Goal: Task Accomplishment & Management: Complete application form

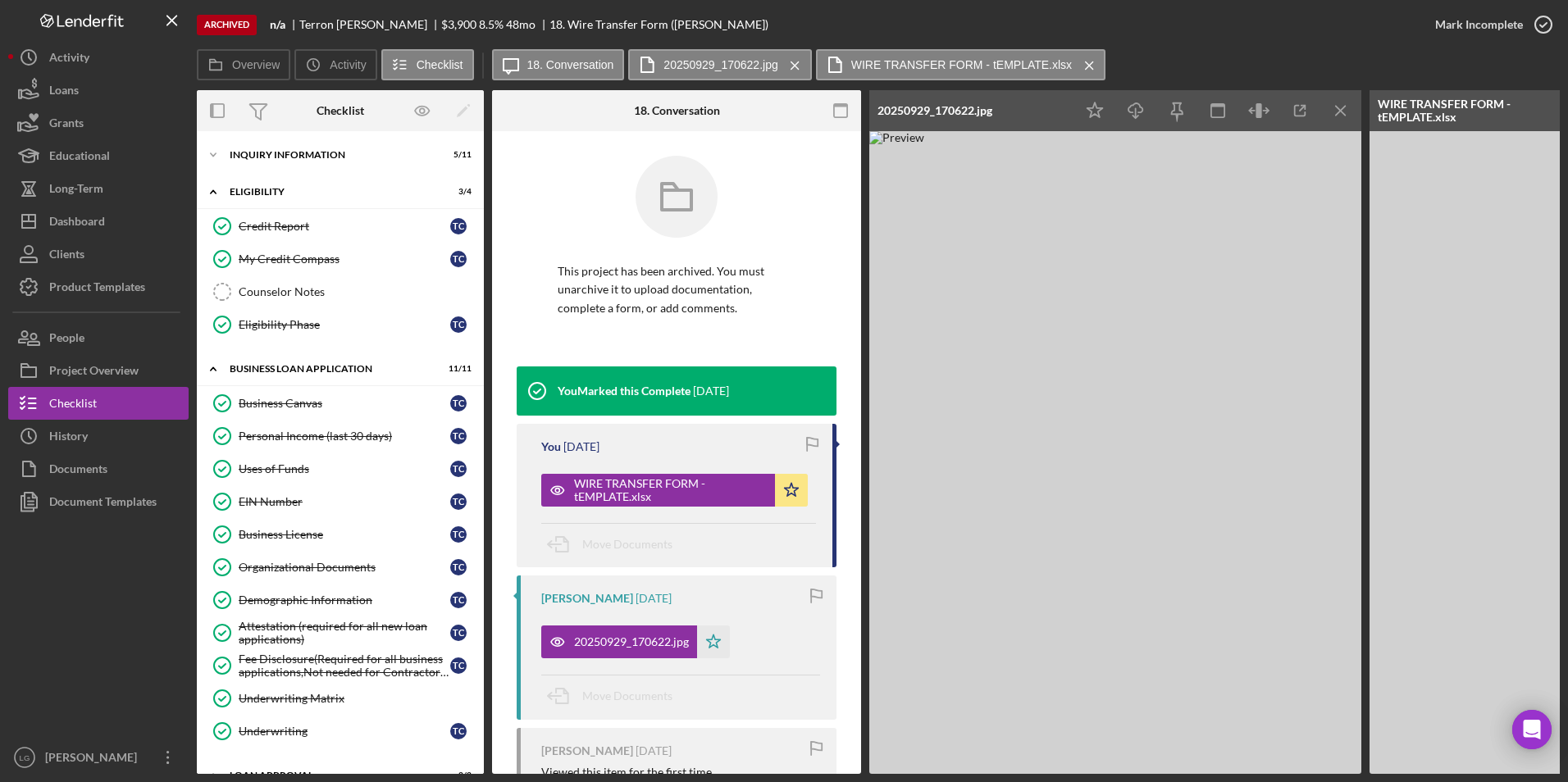
scroll to position [259, 0]
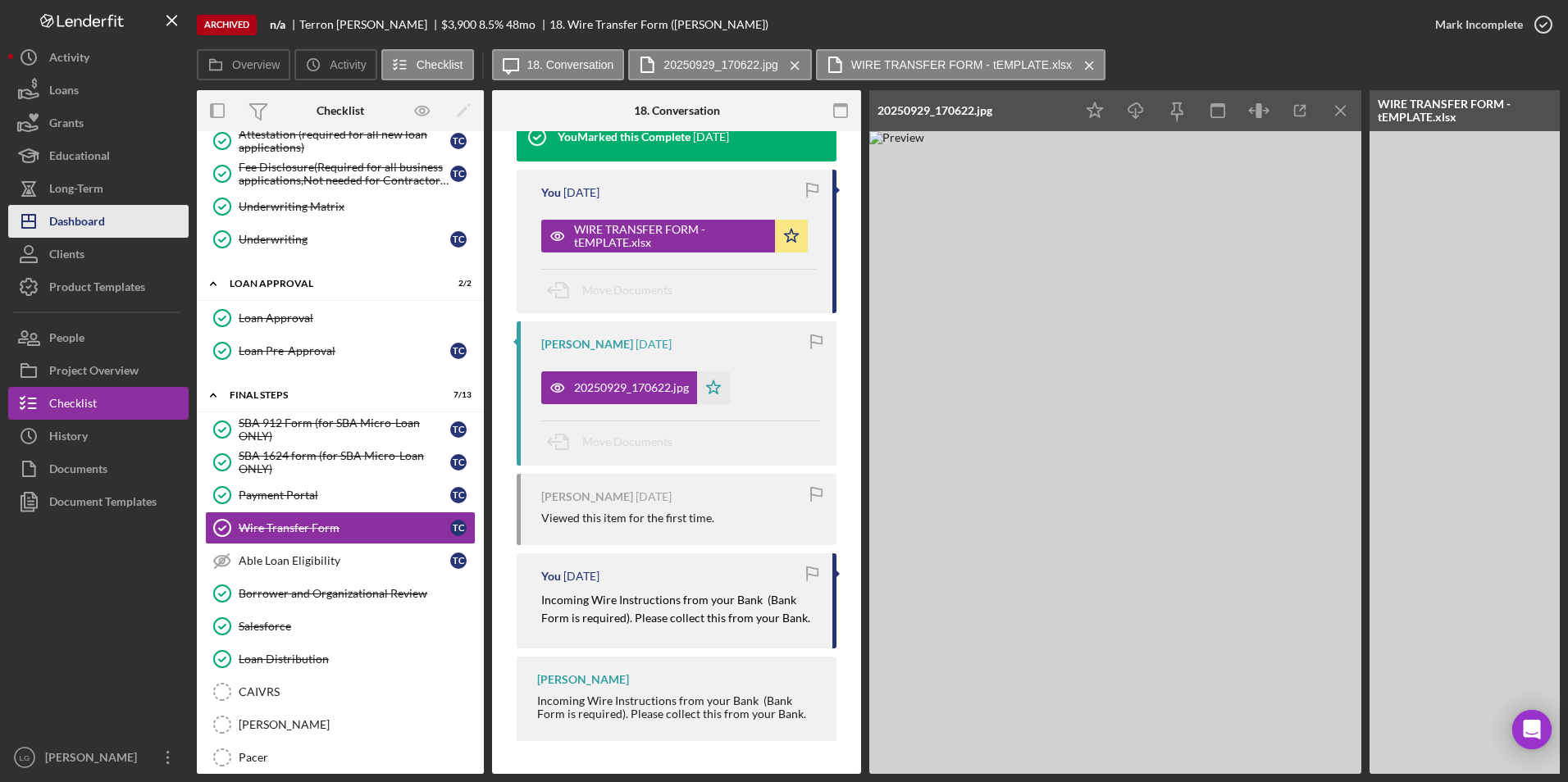
click at [107, 222] on button "Icon/Dashboard Dashboard" at bounding box center [98, 221] width 180 height 33
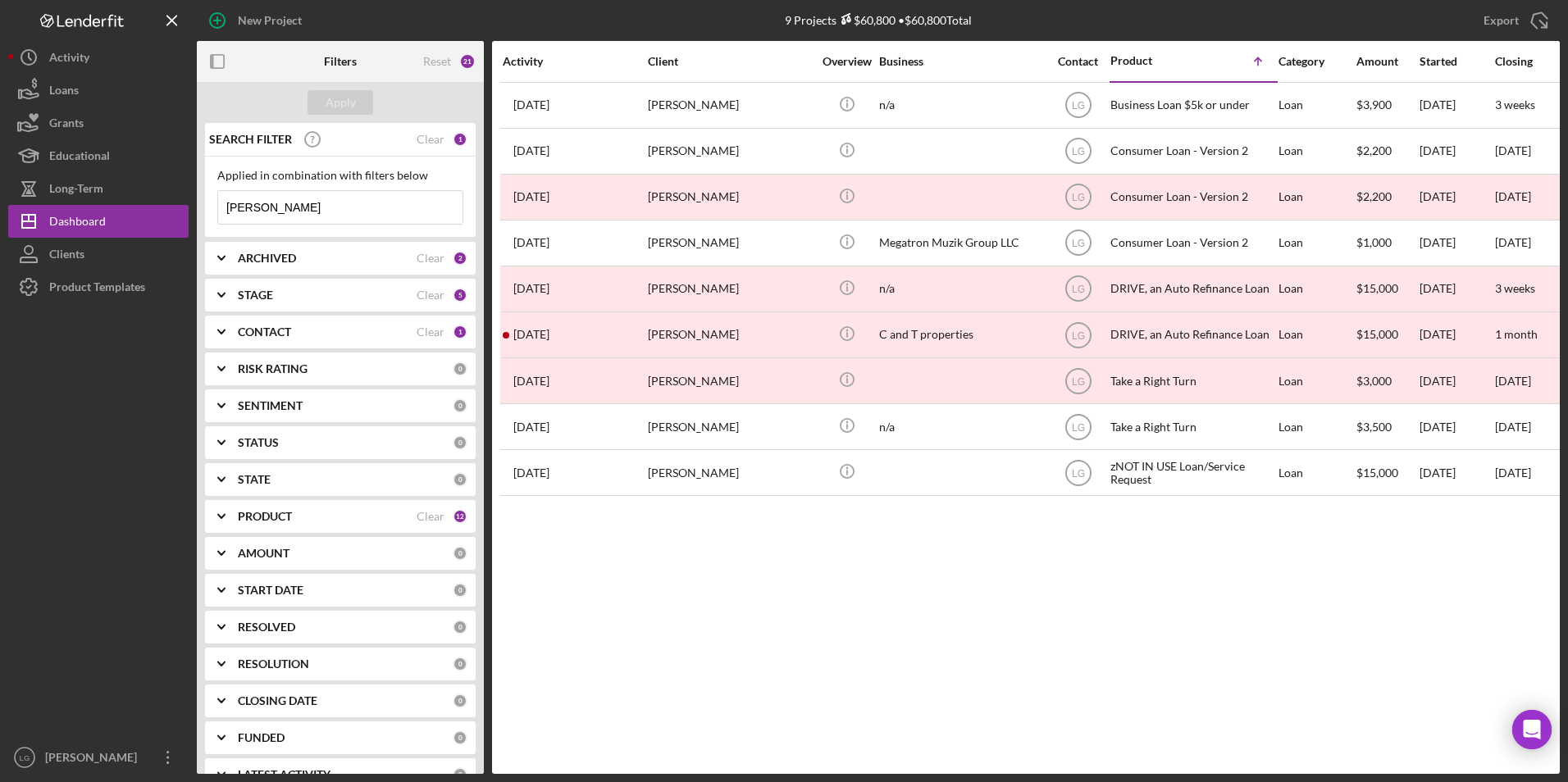
click at [263, 255] on b "ARCHIVED" at bounding box center [267, 259] width 58 height 13
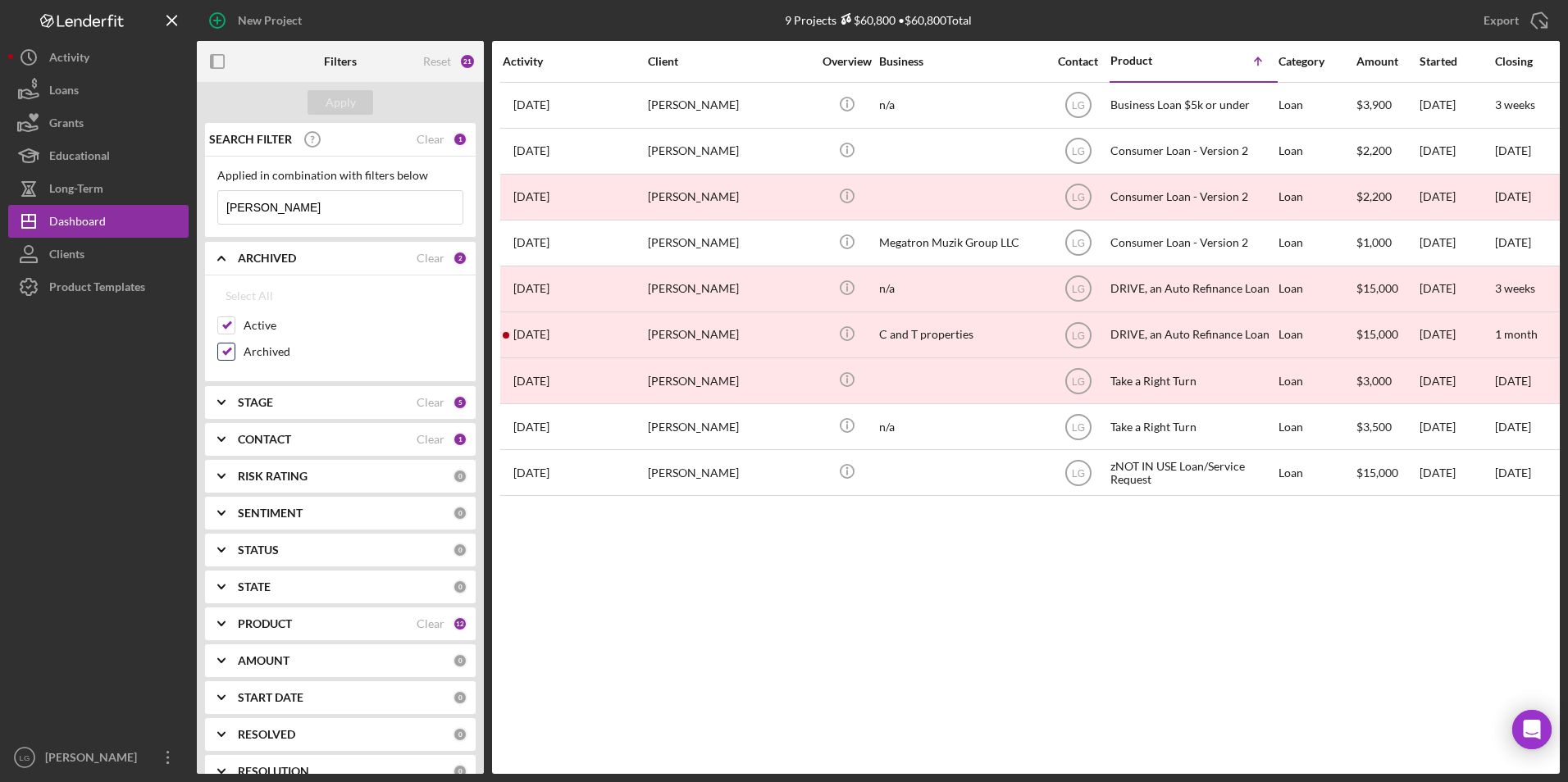
click at [222, 352] on input "Archived" at bounding box center [226, 352] width 17 height 17
checkbox input "false"
click at [345, 101] on div "Apply" at bounding box center [340, 102] width 30 height 24
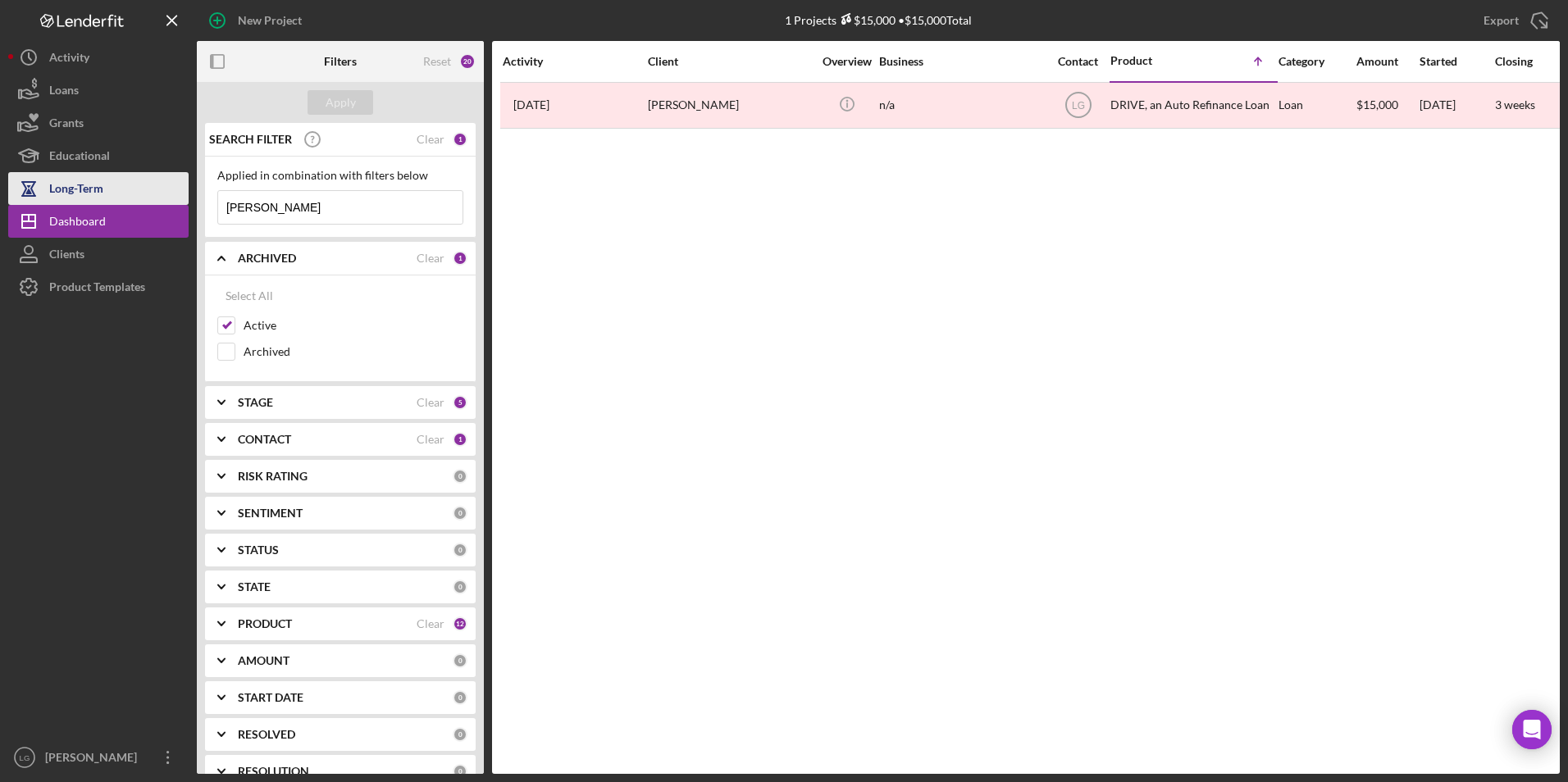
drag, startPoint x: 267, startPoint y: 202, endPoint x: 169, endPoint y: 204, distance: 98.0
click at [169, 204] on div "New Project 1 Projects $15,000 • $15,000 Total [PERSON_NAME] Export Icon/Export…" at bounding box center [784, 386] width 1551 height 774
click at [336, 103] on div "Apply" at bounding box center [340, 102] width 30 height 24
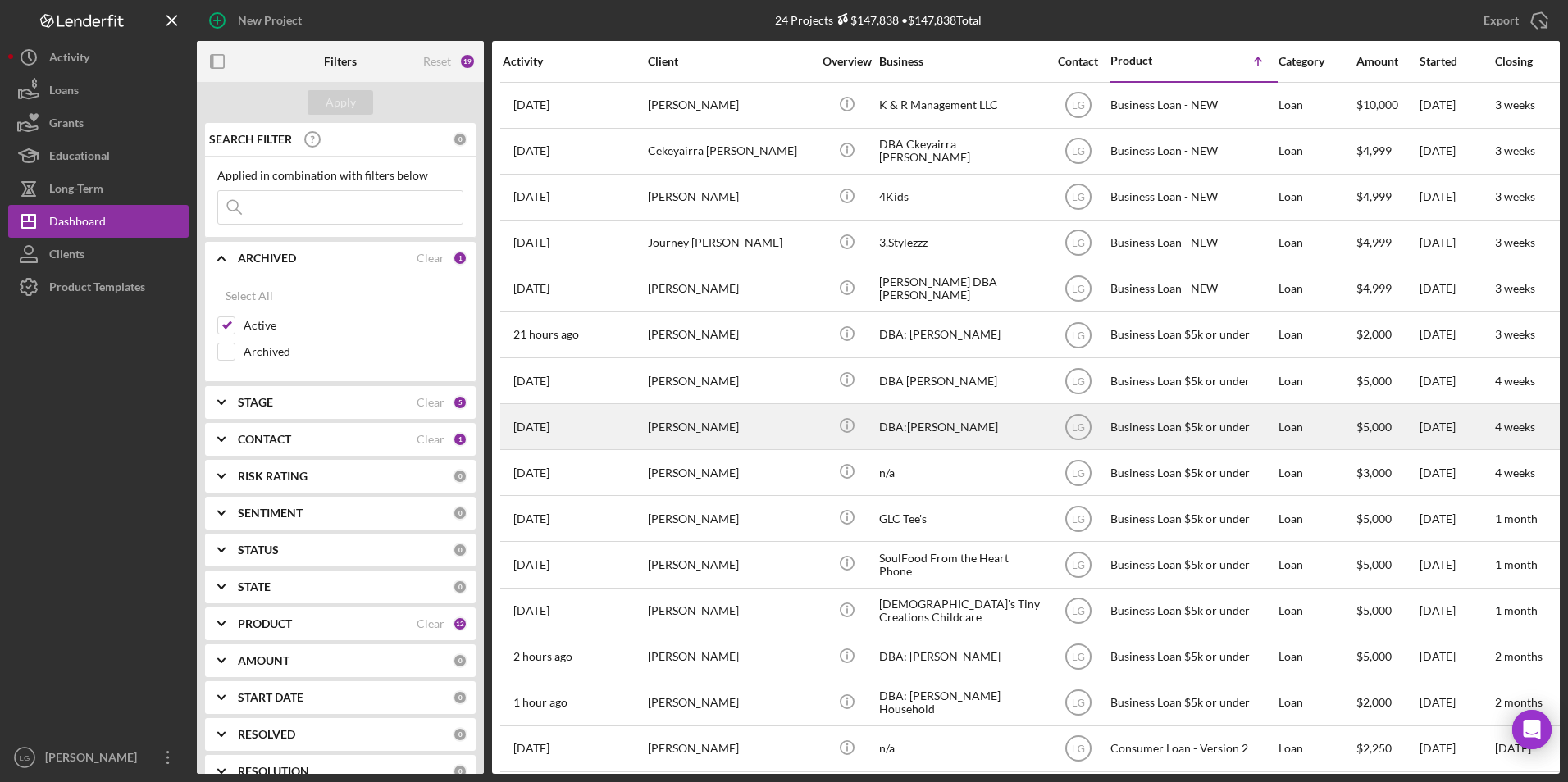
scroll to position [246, 0]
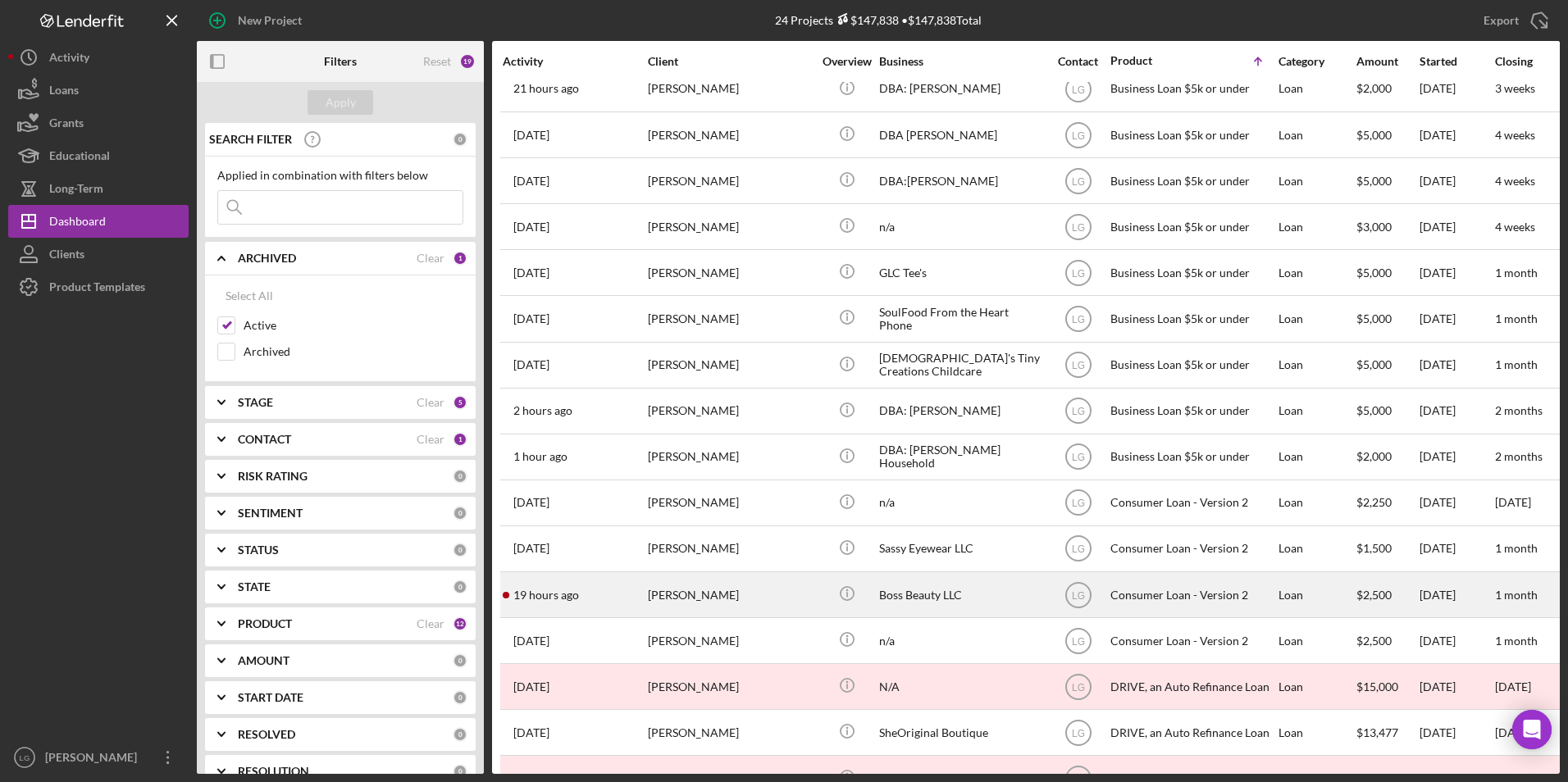
click at [646, 591] on td "19 hours ago [PERSON_NAME]" at bounding box center [574, 595] width 145 height 46
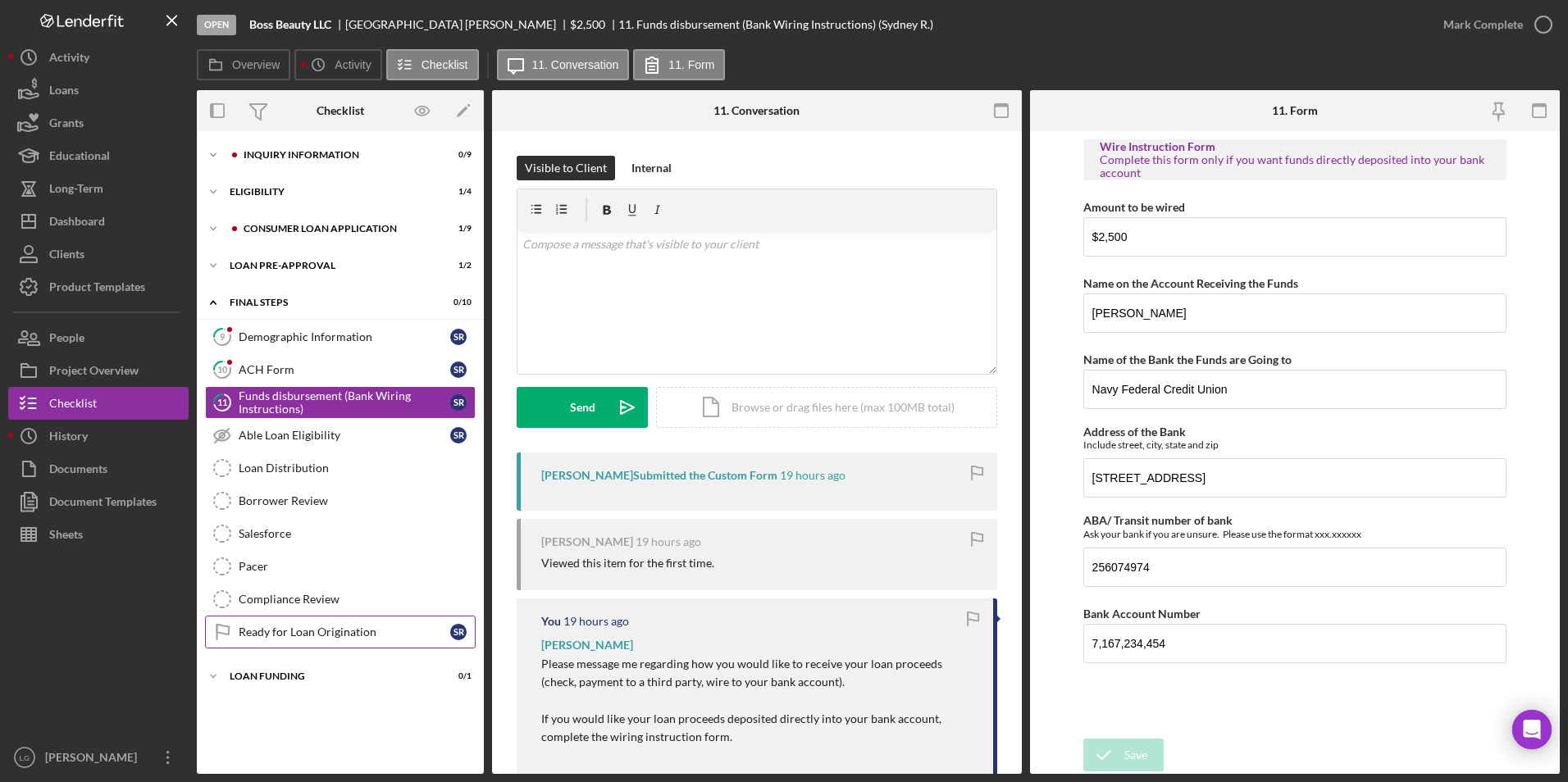
drag, startPoint x: 235, startPoint y: 671, endPoint x: 236, endPoint y: 623, distance: 48.0
click at [235, 674] on div "Icon/Expander Loan Funding 0 / 1" at bounding box center [340, 676] width 287 height 33
click at [255, 268] on div "Icon/Expander Loan Pre-Approval 1 / 2" at bounding box center [340, 265] width 287 height 33
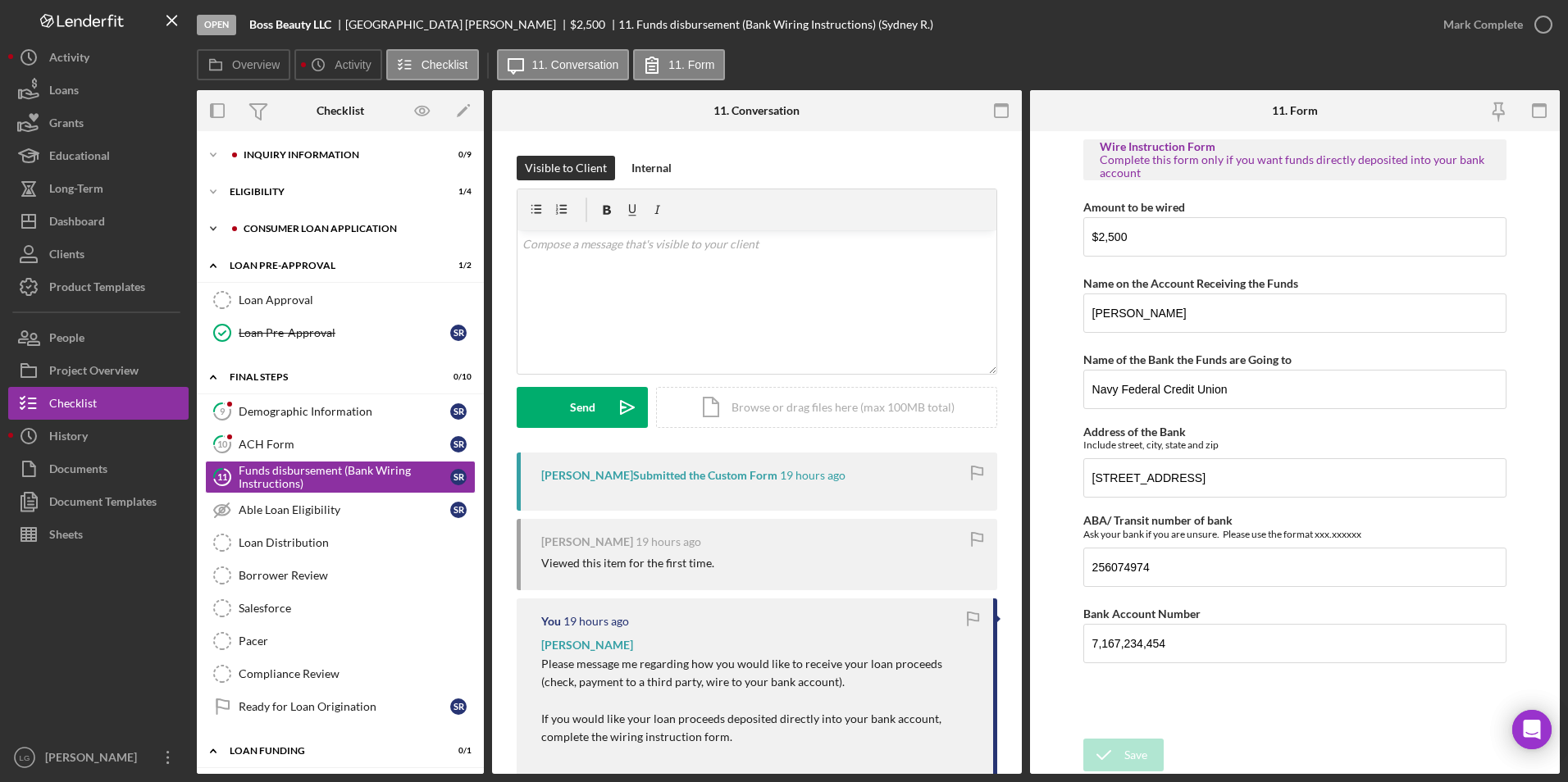
click at [263, 233] on div "Consumer Loan Application" at bounding box center [353, 229] width 219 height 10
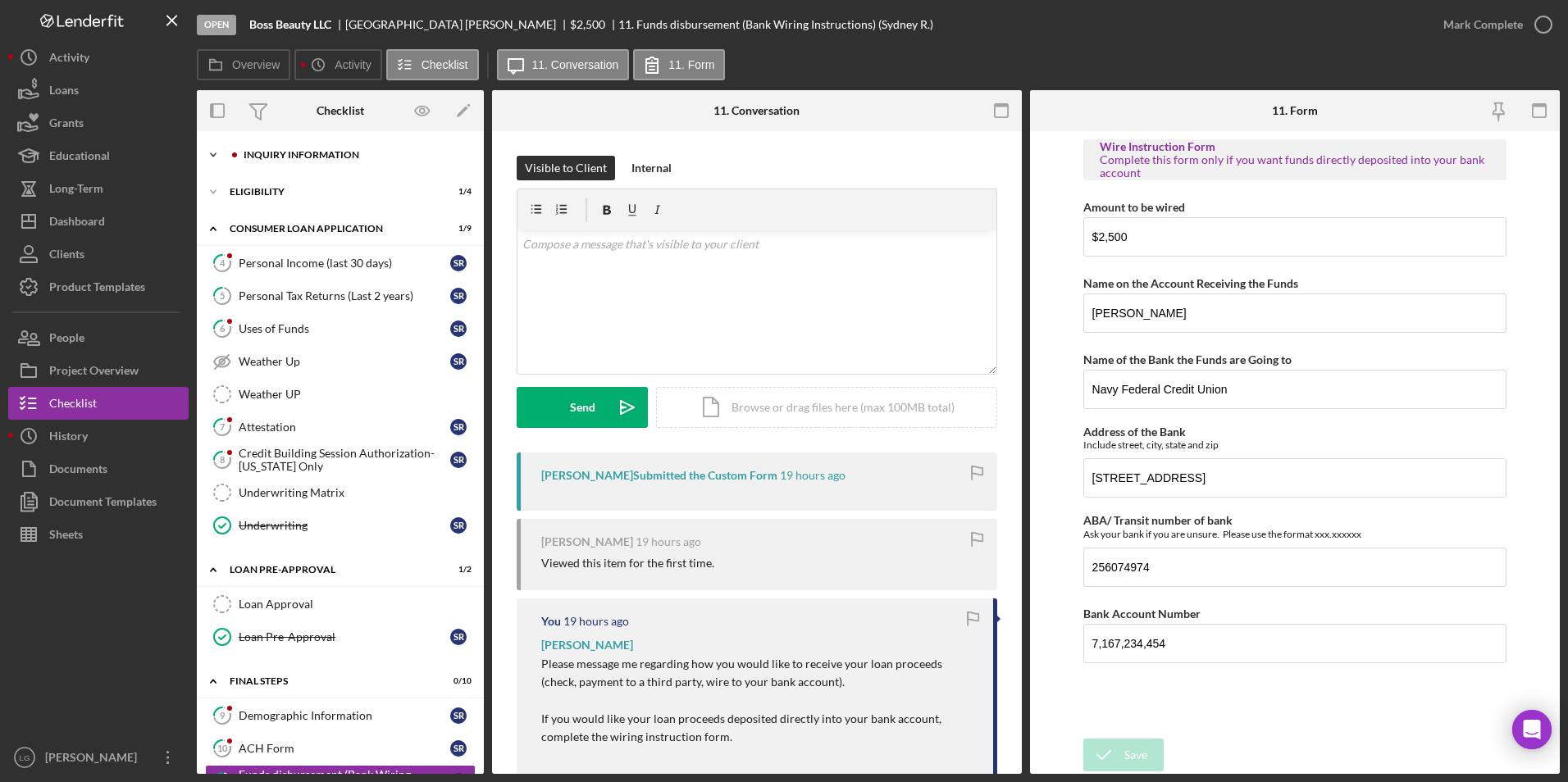
drag, startPoint x: 247, startPoint y: 197, endPoint x: 247, endPoint y: 163, distance: 34.0
click at [247, 194] on div "Icon/Expander Eligibility 1 / 4" at bounding box center [340, 191] width 287 height 33
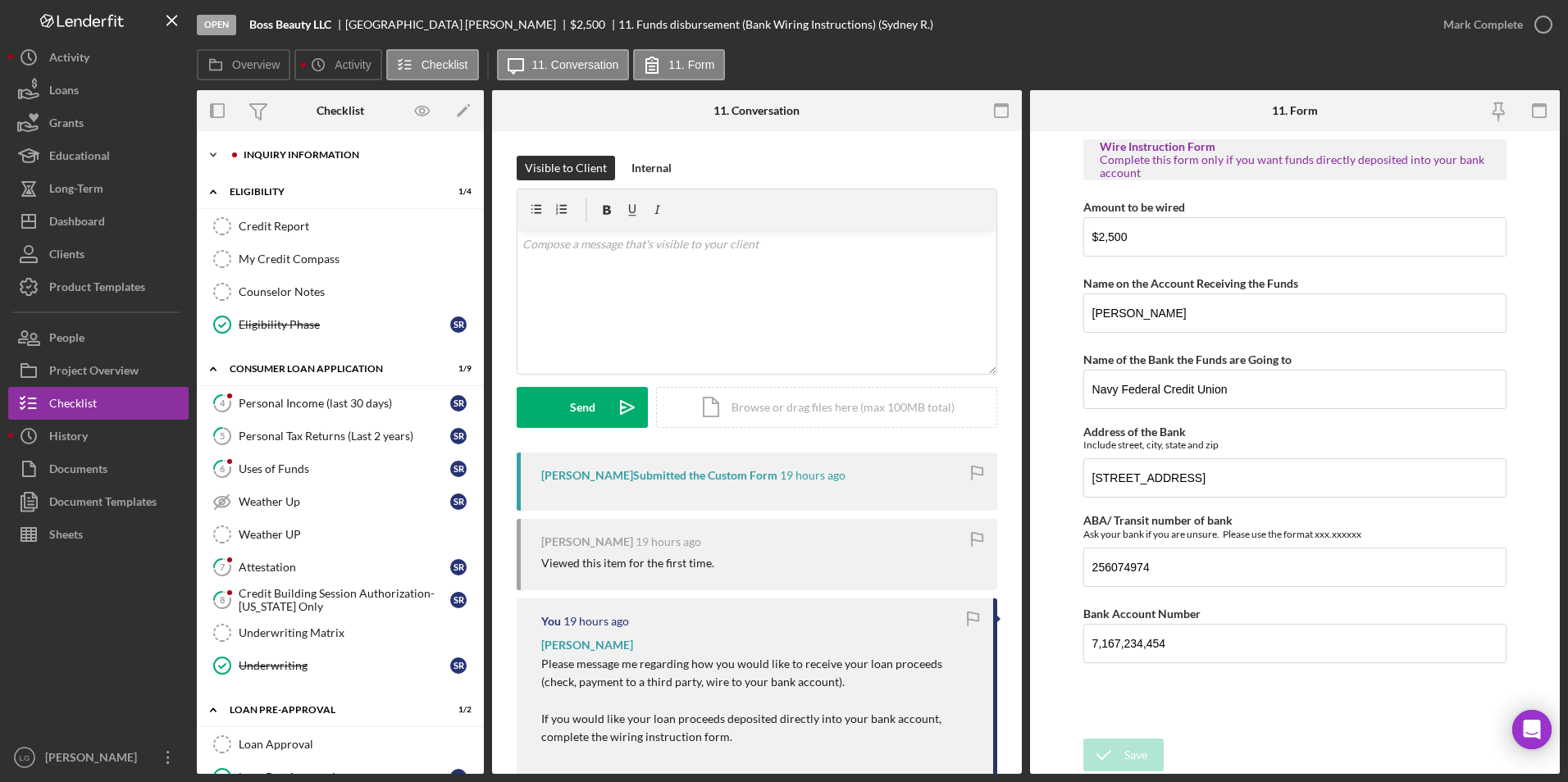
click at [247, 155] on div "Inquiry Information" at bounding box center [353, 155] width 219 height 10
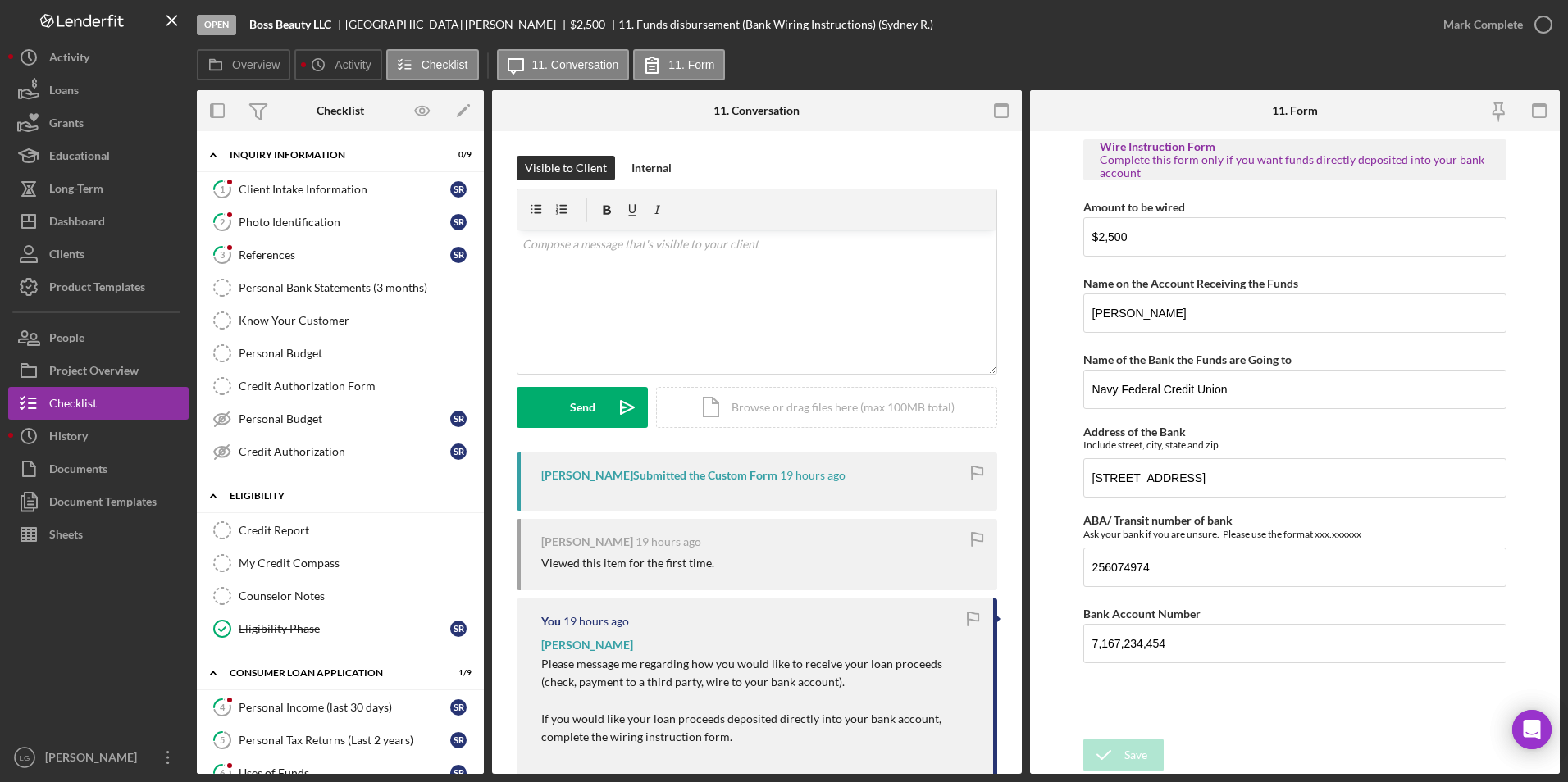
scroll to position [246, 0]
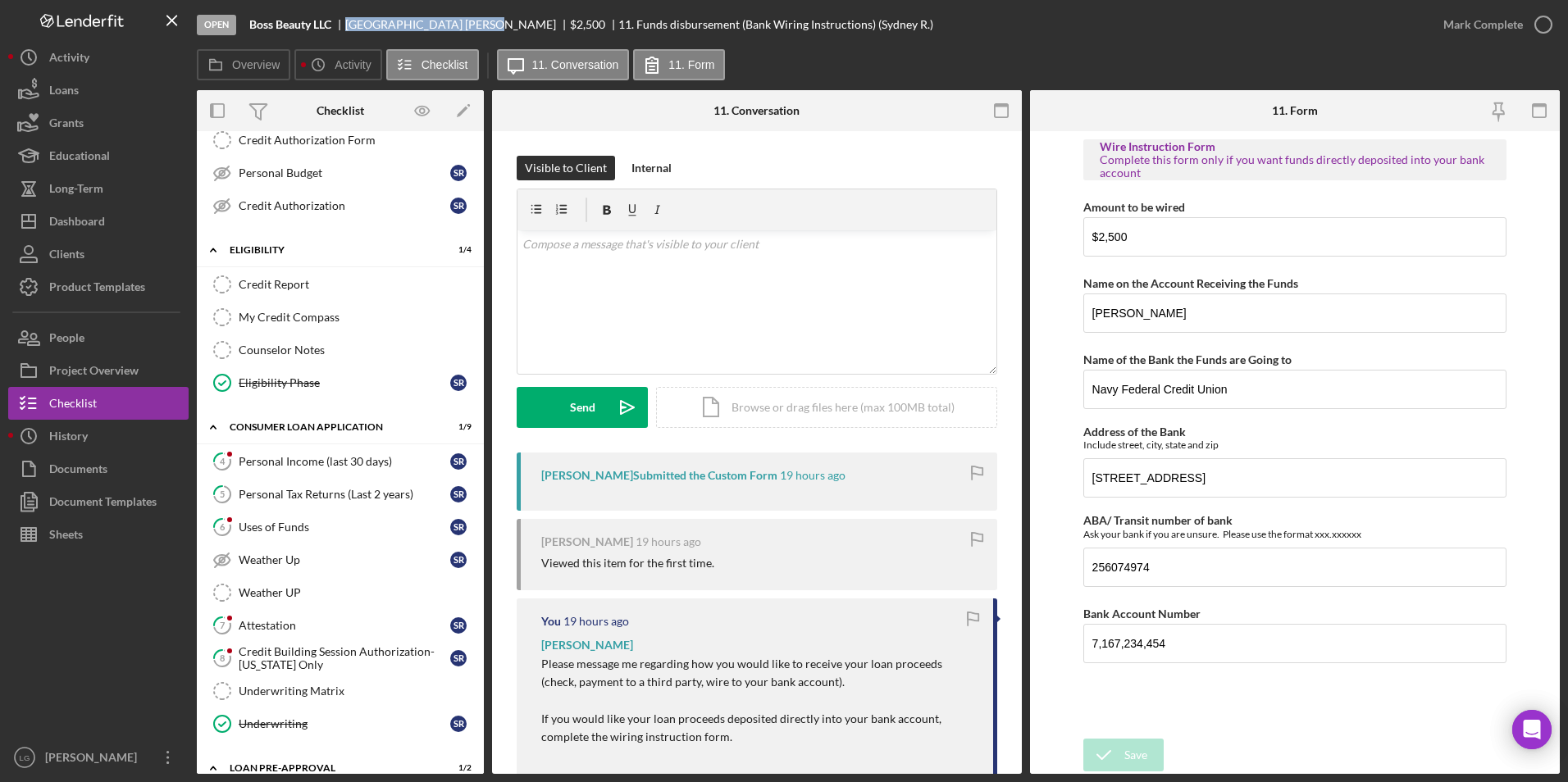
drag, startPoint x: 350, startPoint y: 23, endPoint x: 422, endPoint y: 27, distance: 72.1
click at [422, 27] on div "[PERSON_NAME]" at bounding box center [457, 25] width 224 height 13
copy div "[PERSON_NAME]"
drag, startPoint x: 329, startPoint y: 497, endPoint x: 363, endPoint y: 491, distance: 34.5
click at [329, 497] on div "Personal Tax Returns (Last 2 years)" at bounding box center [344, 495] width 211 height 13
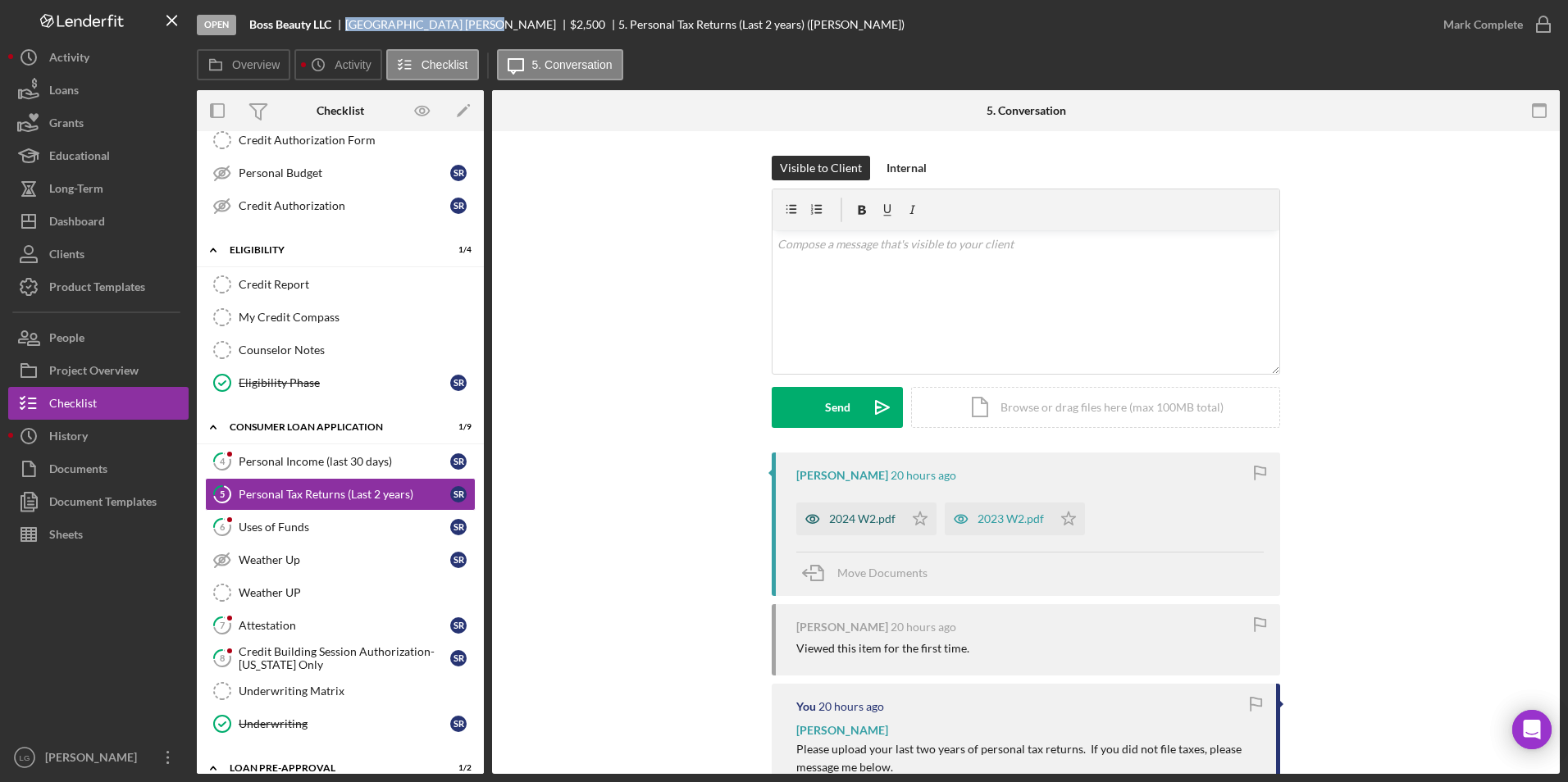
click at [869, 519] on div "2024 W2.pdf" at bounding box center [862, 519] width 67 height 13
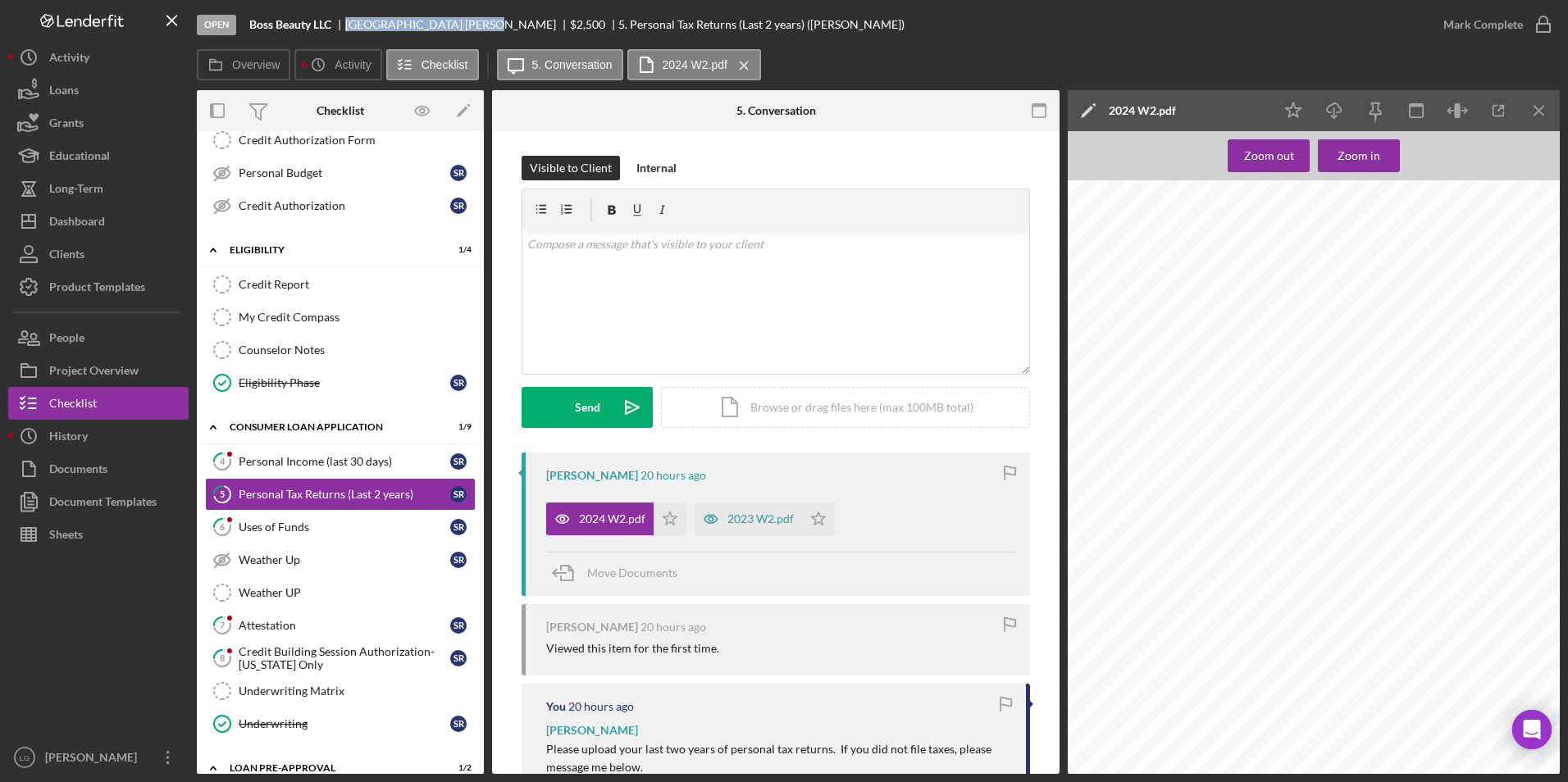
scroll to position [1383, 0]
drag, startPoint x: 744, startPoint y: 511, endPoint x: 834, endPoint y: 512, distance: 90.0
click at [744, 512] on div "2023 W2.pdf" at bounding box center [748, 518] width 108 height 33
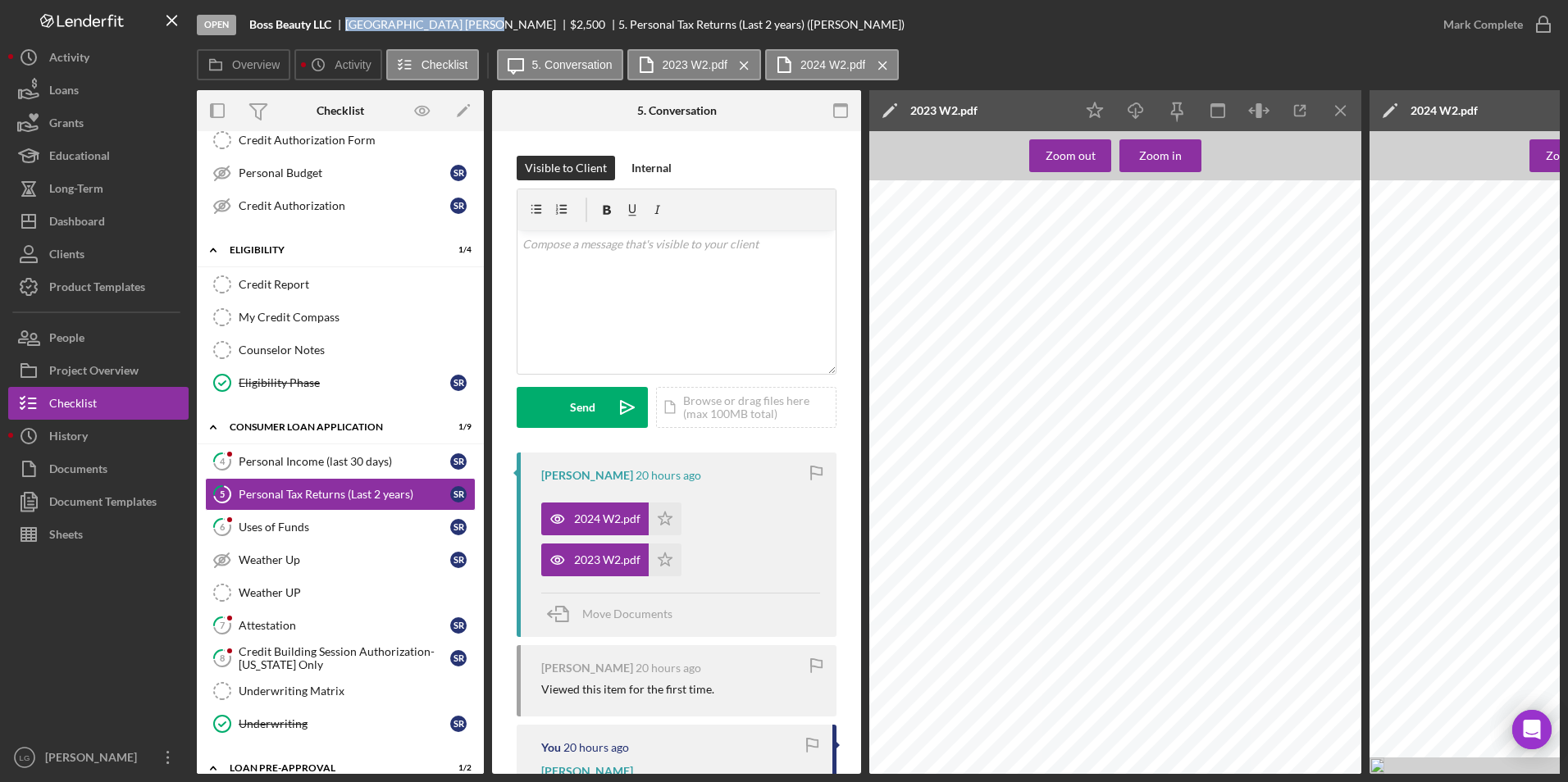
scroll to position [226, 0]
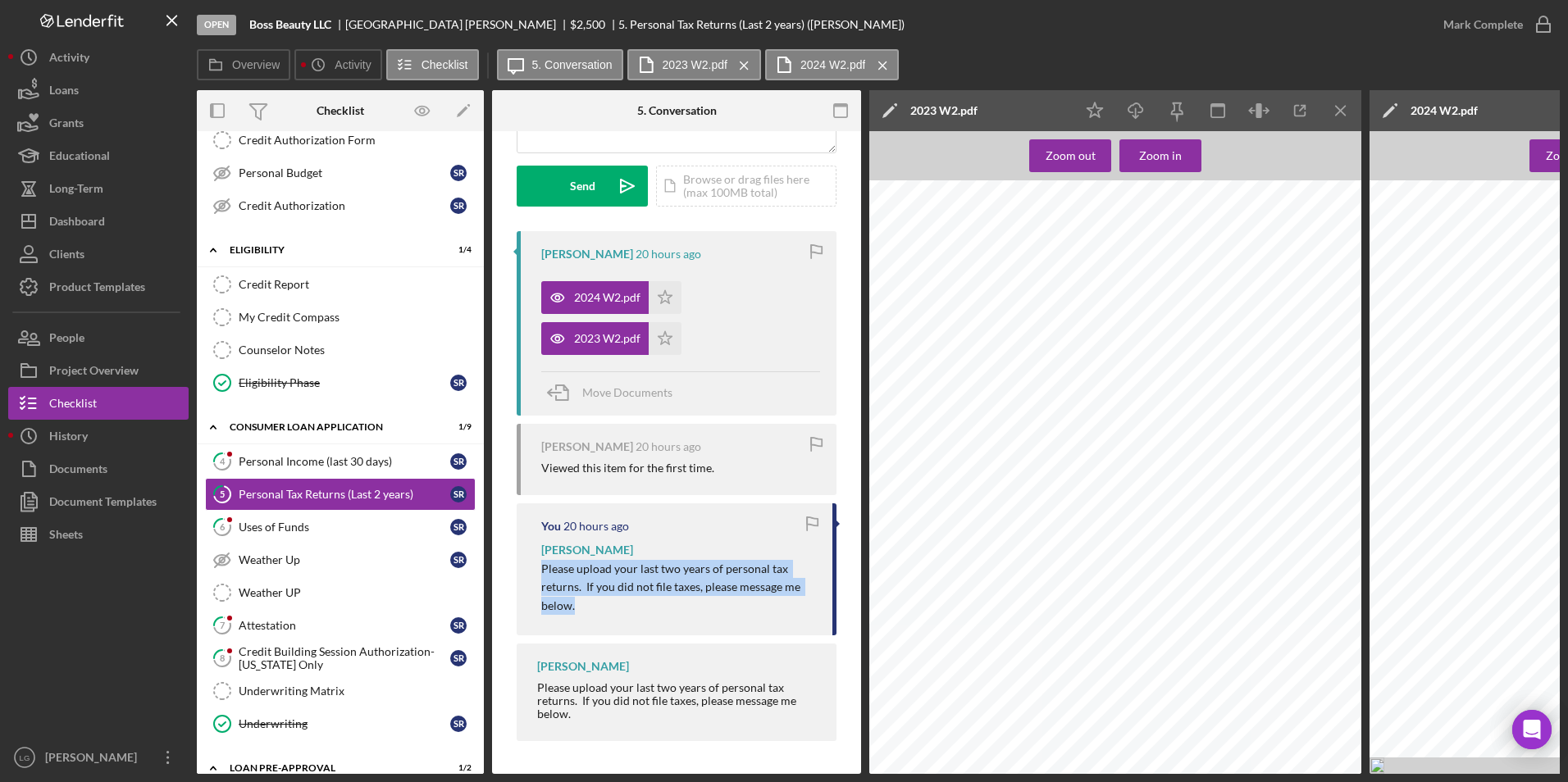
drag, startPoint x: 535, startPoint y: 558, endPoint x: 739, endPoint y: 603, distance: 208.9
click at [739, 603] on div "You 20 hours ago [PERSON_NAME] Please upload your last two years of personal ta…" at bounding box center [676, 569] width 320 height 132
drag, startPoint x: 739, startPoint y: 603, endPoint x: 696, endPoint y: 577, distance: 50.2
copy span "Please upload your last two years of personal tax returns. If you did not file …"
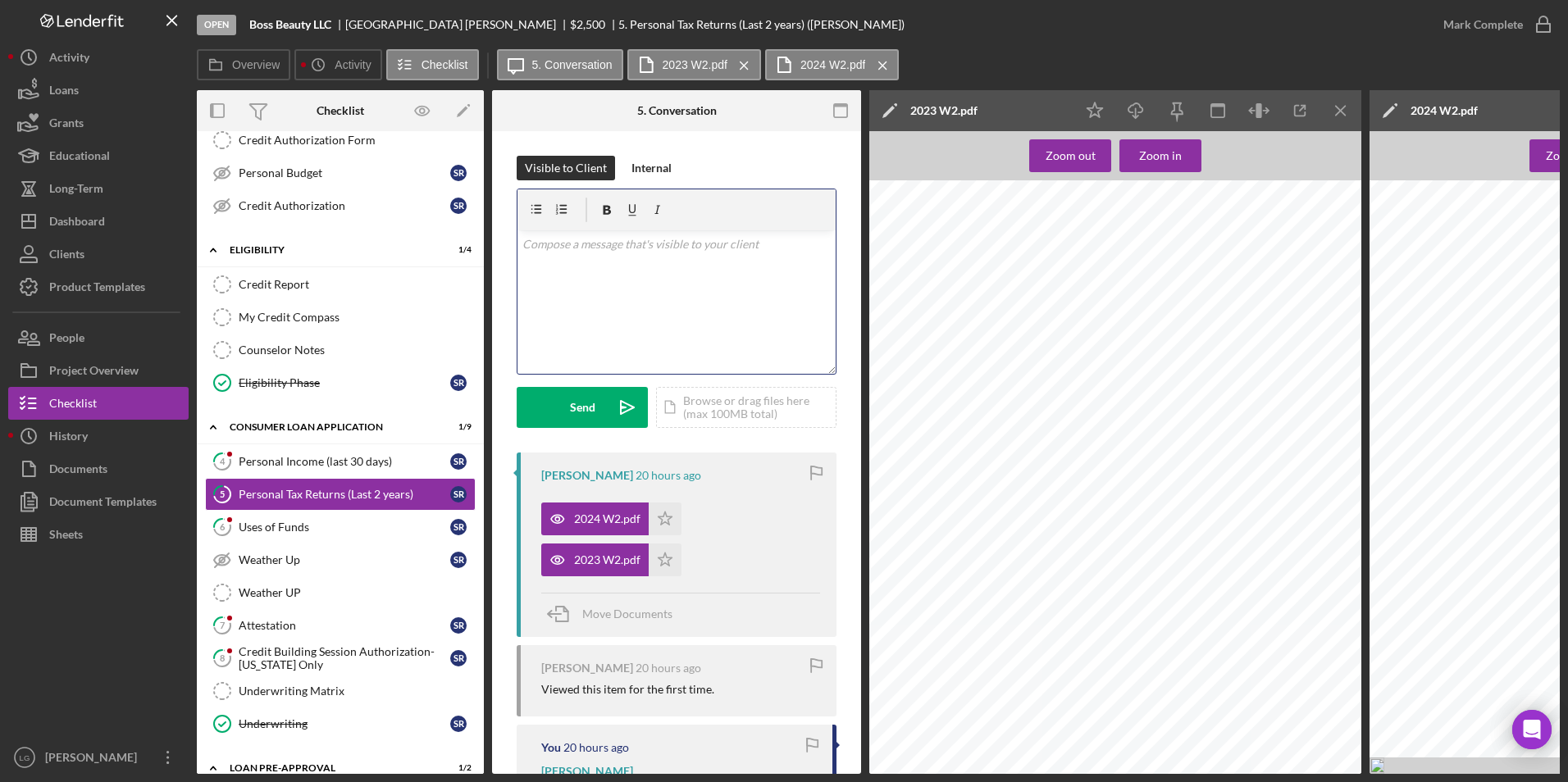
click at [616, 263] on div "v Color teal Color pink Remove color Add row above Add row below Add column bef…" at bounding box center [676, 302] width 318 height 144
drag, startPoint x: 800, startPoint y: 239, endPoint x: 818, endPoint y: 245, distance: 19.0
click at [808, 241] on mark "Please upload your last two years of personal tax returns. If you did not file …" at bounding box center [674, 253] width 305 height 32
click at [799, 245] on mark "Please upload your last two years of personal tax returns. If you did not file …" at bounding box center [674, 253] width 305 height 32
click at [801, 245] on mark "Please upload your last two years of personal tax returns. If you did not file …" at bounding box center [674, 253] width 305 height 32
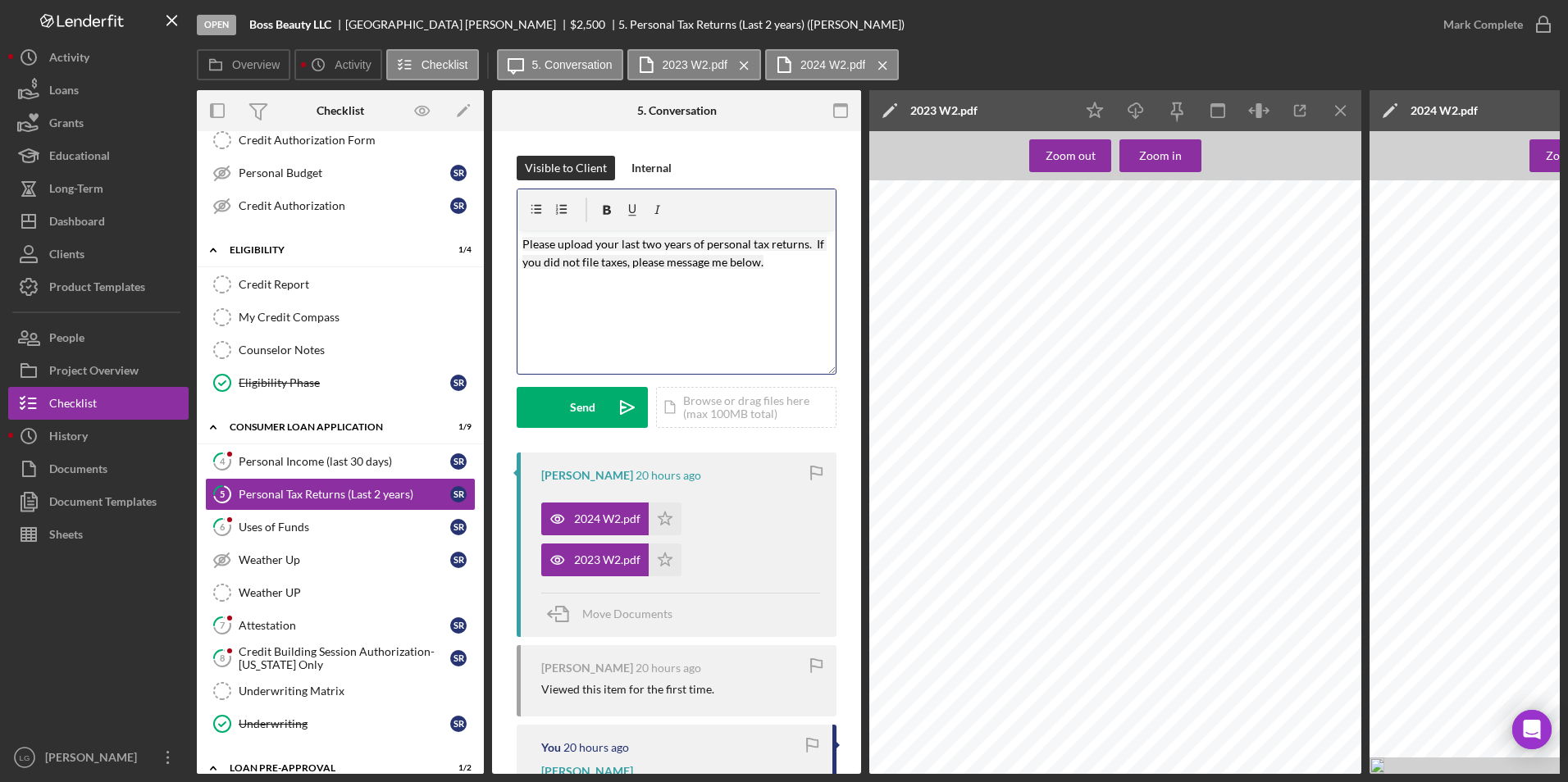
click at [805, 245] on mark "Please upload your last two years of personal tax returns. If you did not file …" at bounding box center [674, 253] width 305 height 32
click at [802, 244] on mark "Please upload your last two years of personal tax returns. If you did not file …" at bounding box center [674, 253] width 305 height 32
click at [548, 260] on mark "Please upload your last two years of personal tax returns 1040forms showing tha…" at bounding box center [674, 262] width 304 height 51
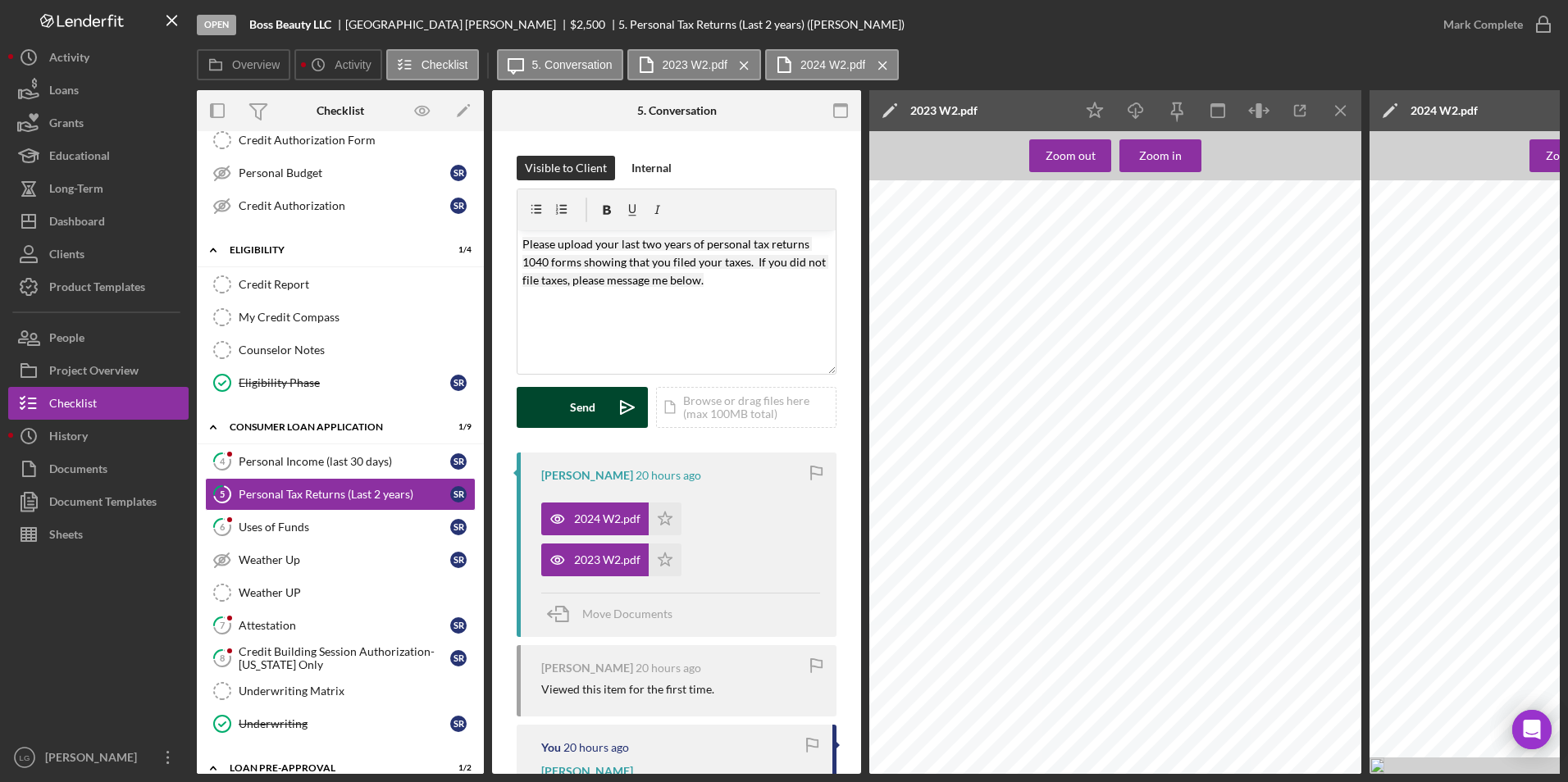
click at [564, 411] on button "Send Icon/icon-invite-send" at bounding box center [582, 407] width 131 height 41
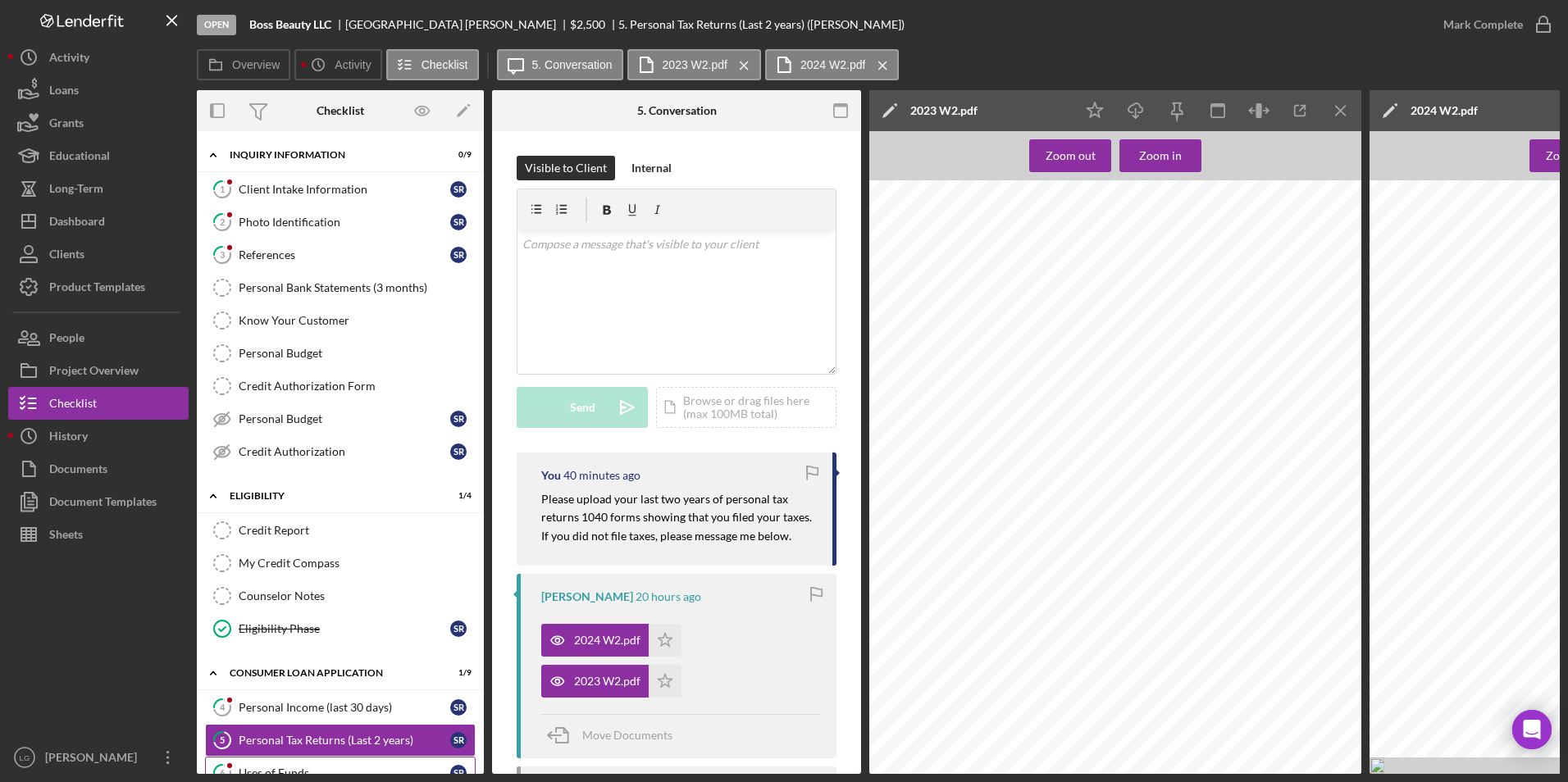
scroll to position [246, 0]
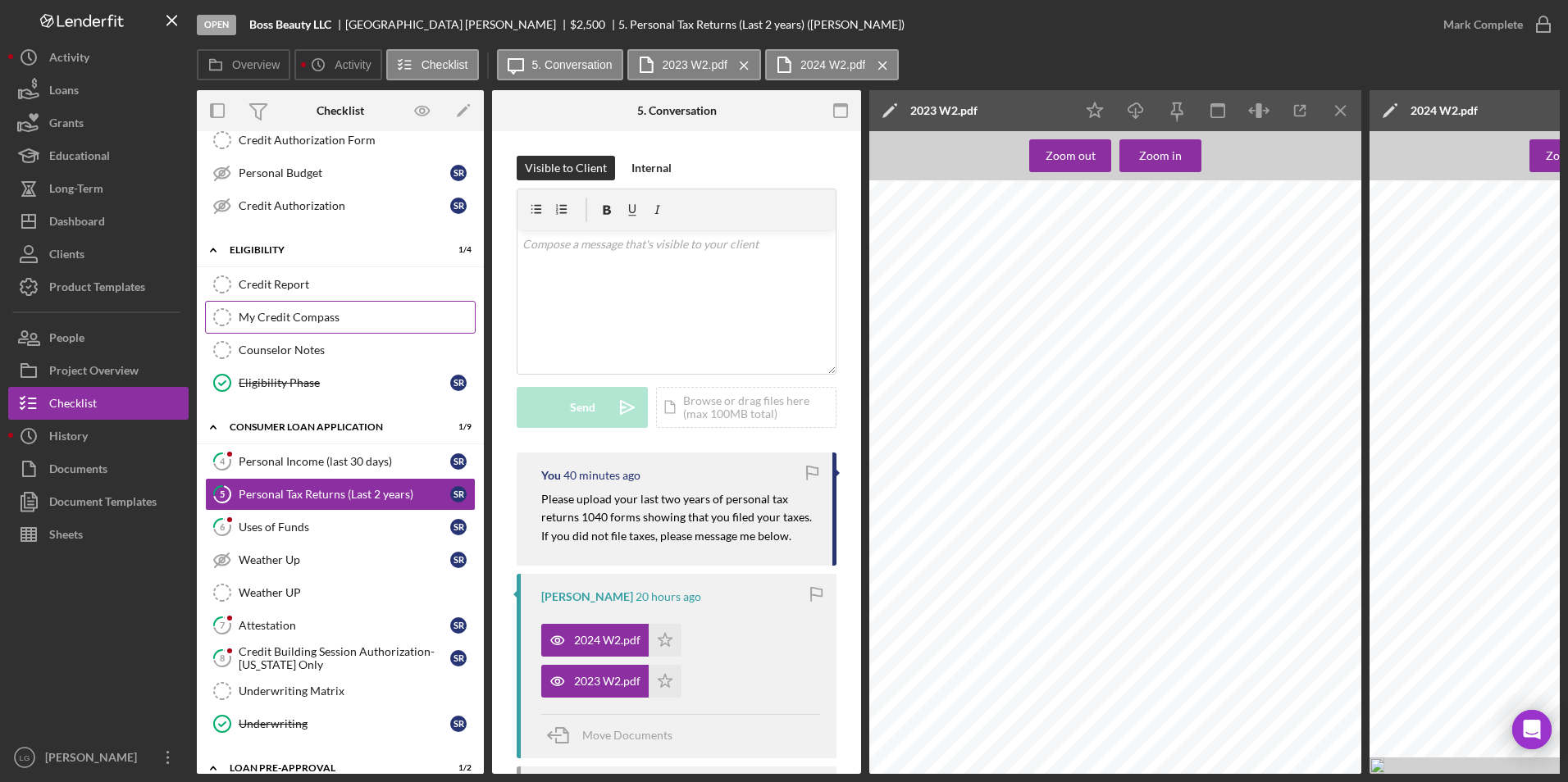
drag, startPoint x: 293, startPoint y: 278, endPoint x: 456, endPoint y: 320, distance: 168.3
click at [293, 278] on div "Credit Report" at bounding box center [356, 285] width 236 height 13
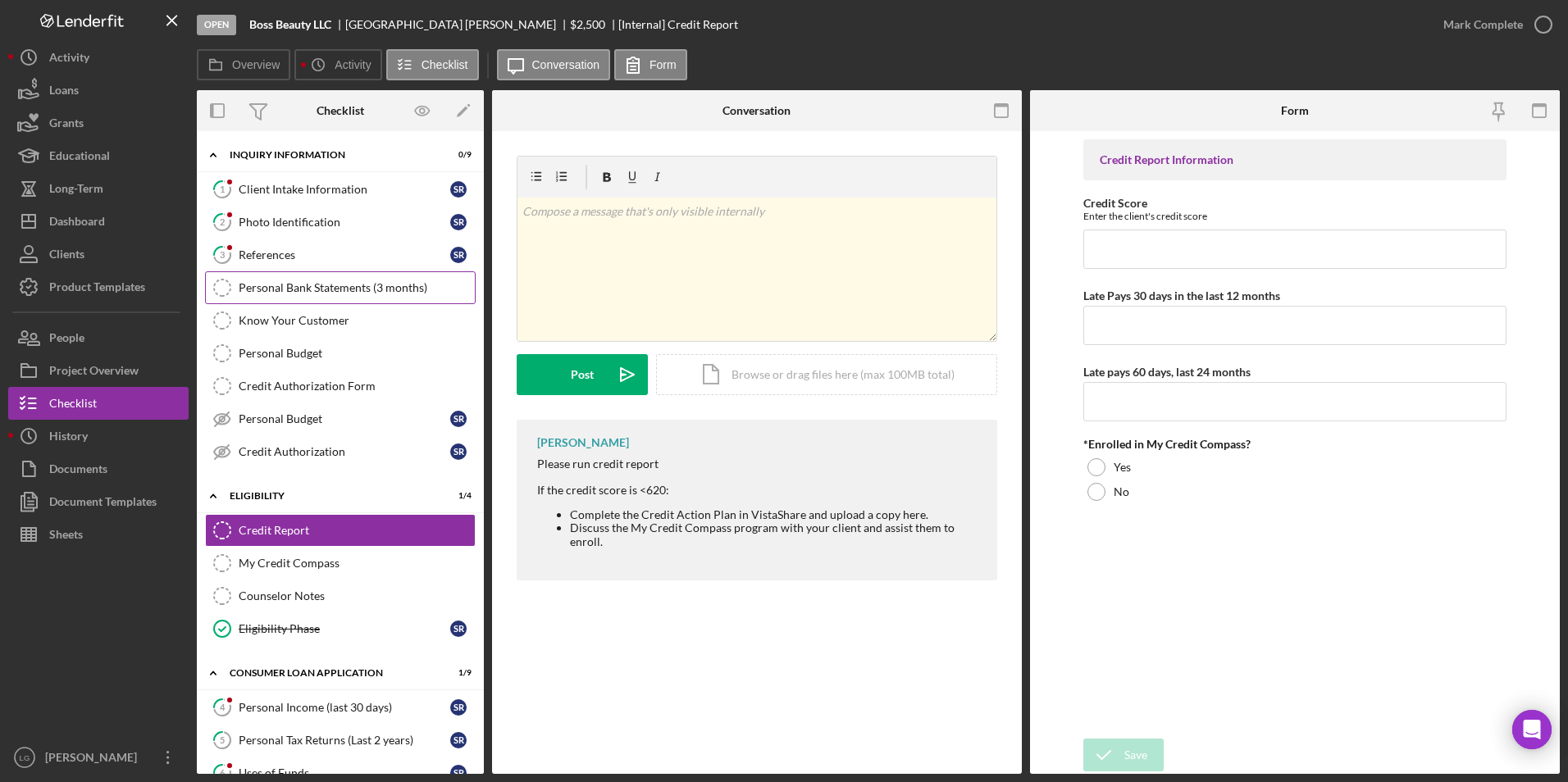
drag, startPoint x: 277, startPoint y: 255, endPoint x: 464, endPoint y: 276, distance: 188.2
click at [277, 255] on div "References" at bounding box center [344, 255] width 211 height 13
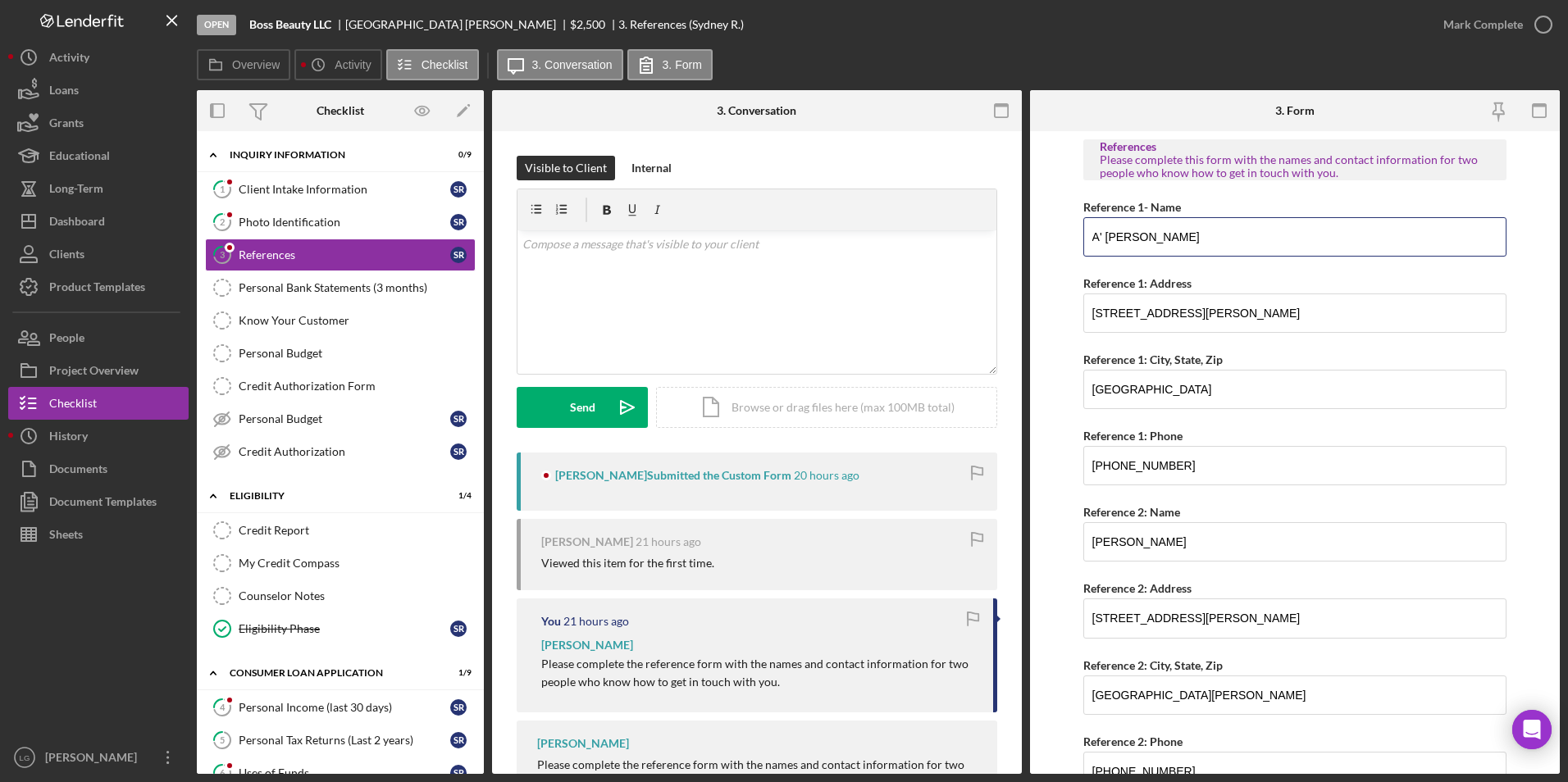
drag, startPoint x: 1213, startPoint y: 248, endPoint x: 1037, endPoint y: 241, distance: 176.1
click at [1037, 241] on form "References Please complete this form with the names and contact information for…" at bounding box center [1294, 452] width 530 height 643
drag, startPoint x: 1197, startPoint y: 467, endPoint x: 1075, endPoint y: 462, distance: 122.1
click at [1074, 462] on form "References Please complete this form with the names and contact information for…" at bounding box center [1294, 452] width 530 height 643
drag, startPoint x: 1185, startPoint y: 542, endPoint x: 1089, endPoint y: 539, distance: 96.0
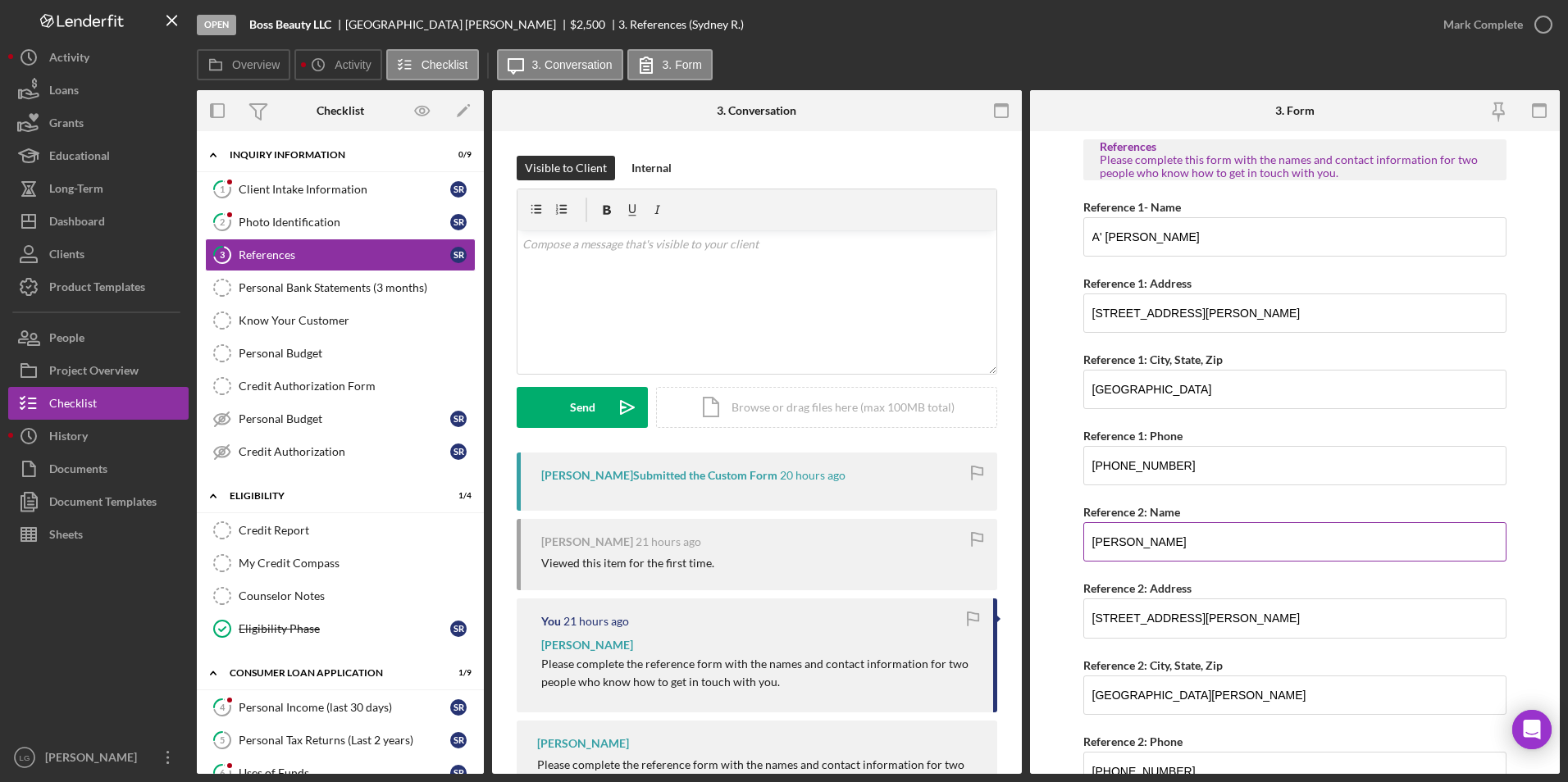
click at [1088, 539] on input "[PERSON_NAME]" at bounding box center [1295, 542] width 424 height 39
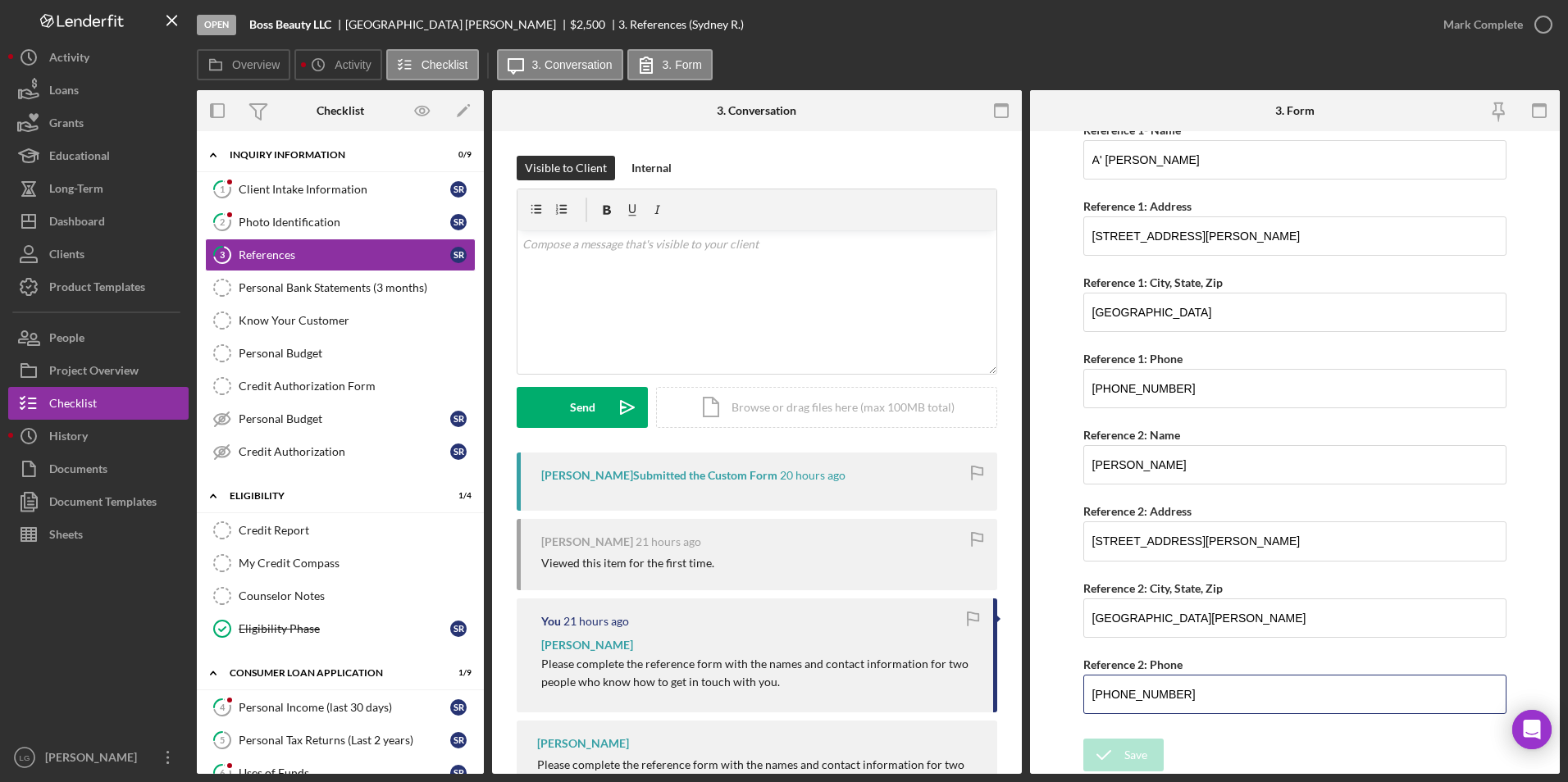
drag, startPoint x: 1159, startPoint y: 696, endPoint x: 1079, endPoint y: 695, distance: 80.0
click at [1075, 695] on form "References Please complete this form with the names and contact information for…" at bounding box center [1294, 452] width 530 height 643
click at [1565, 748] on div "Open Boss Beauty LLC [GEOGRAPHIC_DATA][PERSON_NAME] $2,500 $2,500 3. References…" at bounding box center [784, 391] width 1568 height 782
